Goal: Book appointment/travel/reservation

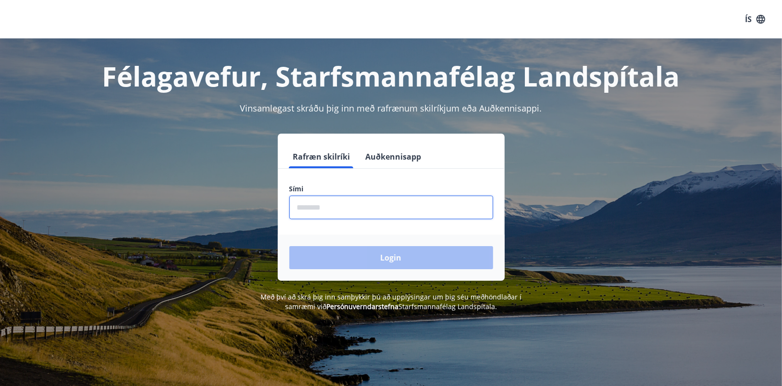
click at [322, 209] on input "phone" at bounding box center [391, 208] width 204 height 24
type input "********"
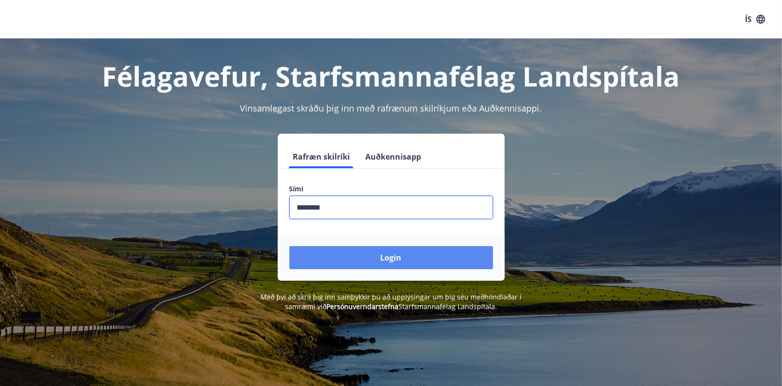
click at [391, 260] on button "Login" at bounding box center [391, 257] width 204 height 23
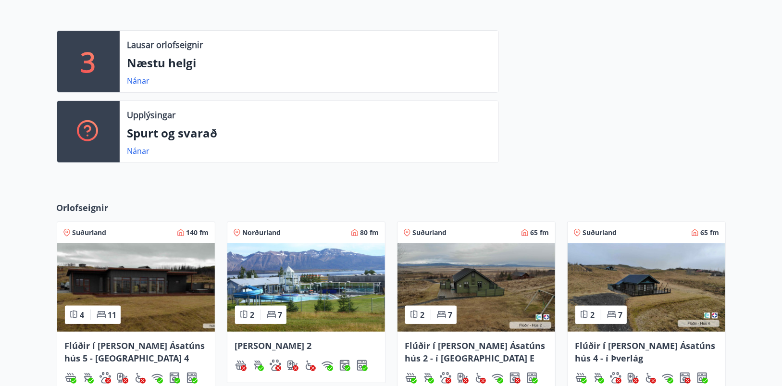
scroll to position [336, 0]
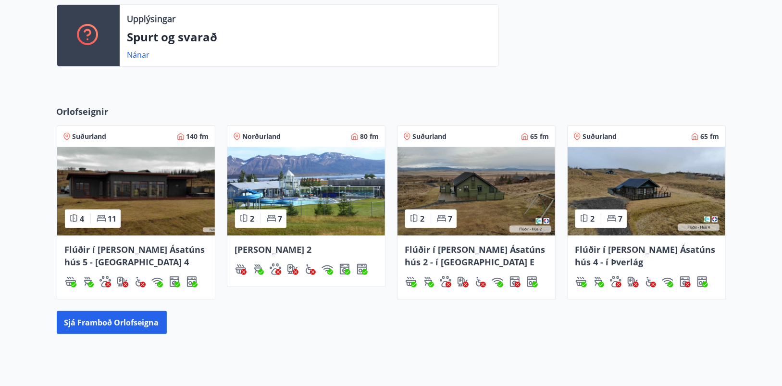
click at [150, 207] on img at bounding box center [136, 191] width 158 height 88
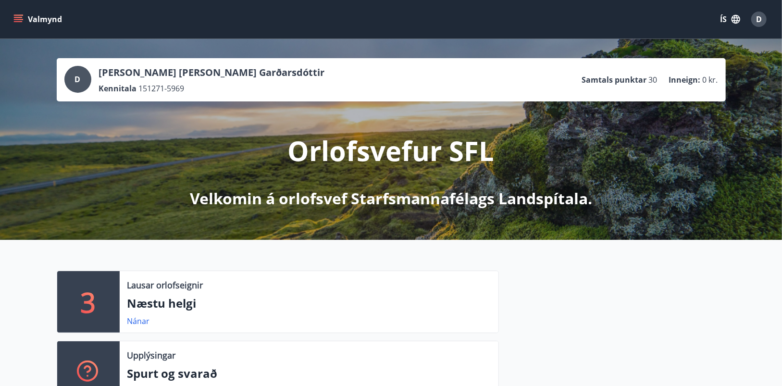
click at [17, 19] on icon "menu" at bounding box center [19, 19] width 11 height 1
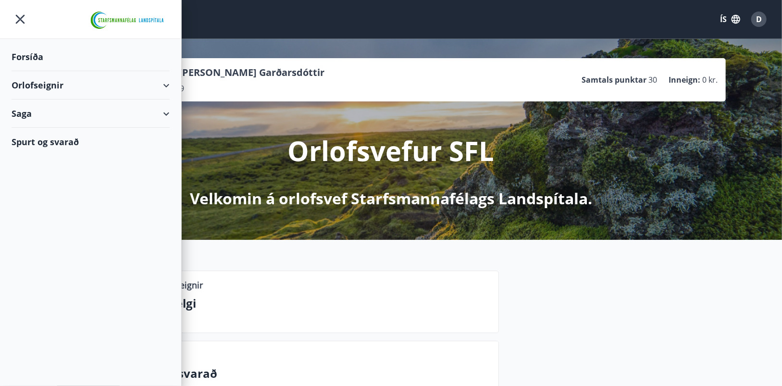
click at [164, 82] on div "Orlofseignir" at bounding box center [91, 85] width 158 height 28
click at [50, 129] on div "Bókunardagatal" at bounding box center [90, 130] width 143 height 20
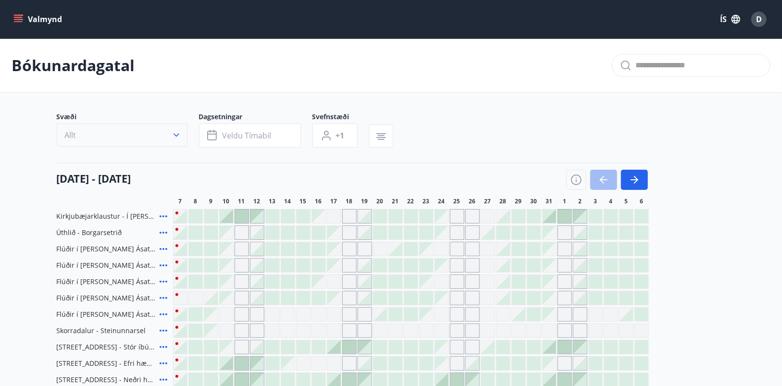
click at [178, 137] on icon "button" at bounding box center [177, 135] width 10 height 10
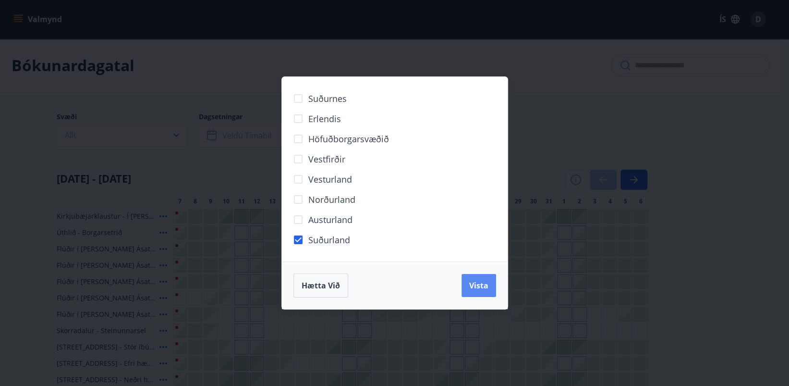
click at [476, 282] on span "Vista" at bounding box center [478, 285] width 19 height 11
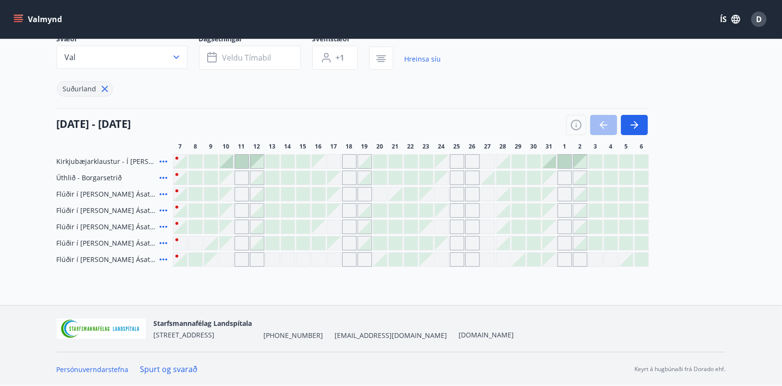
scroll to position [30, 0]
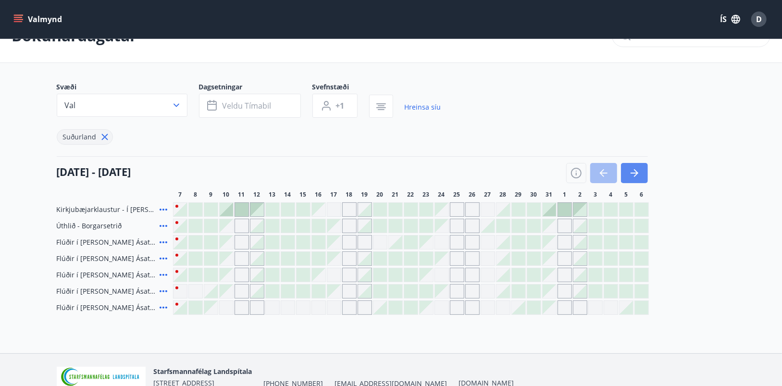
click at [631, 169] on icon "button" at bounding box center [634, 173] width 12 height 12
